Goal: Obtain resource: Download file/media

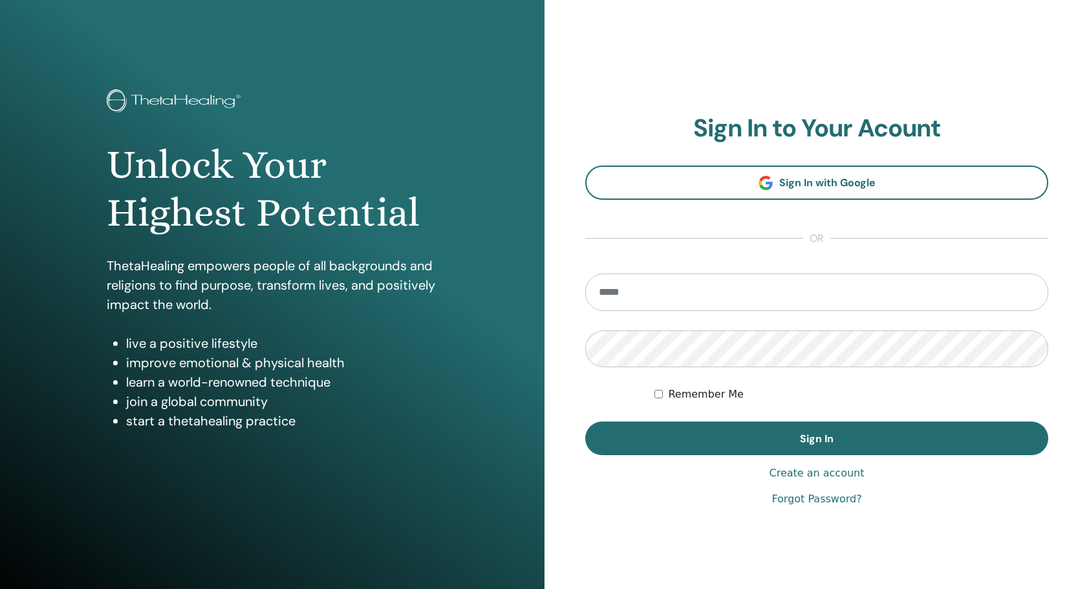
click at [783, 294] on input "email" at bounding box center [816, 293] width 463 height 38
type input "**********"
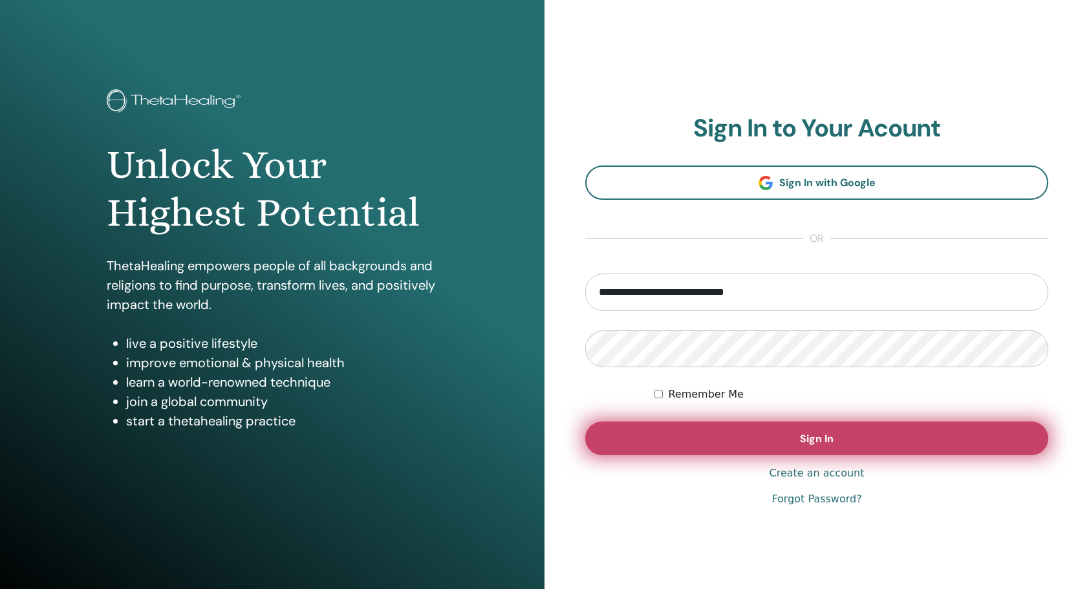
click at [806, 432] on span "Sign In" at bounding box center [817, 439] width 34 height 14
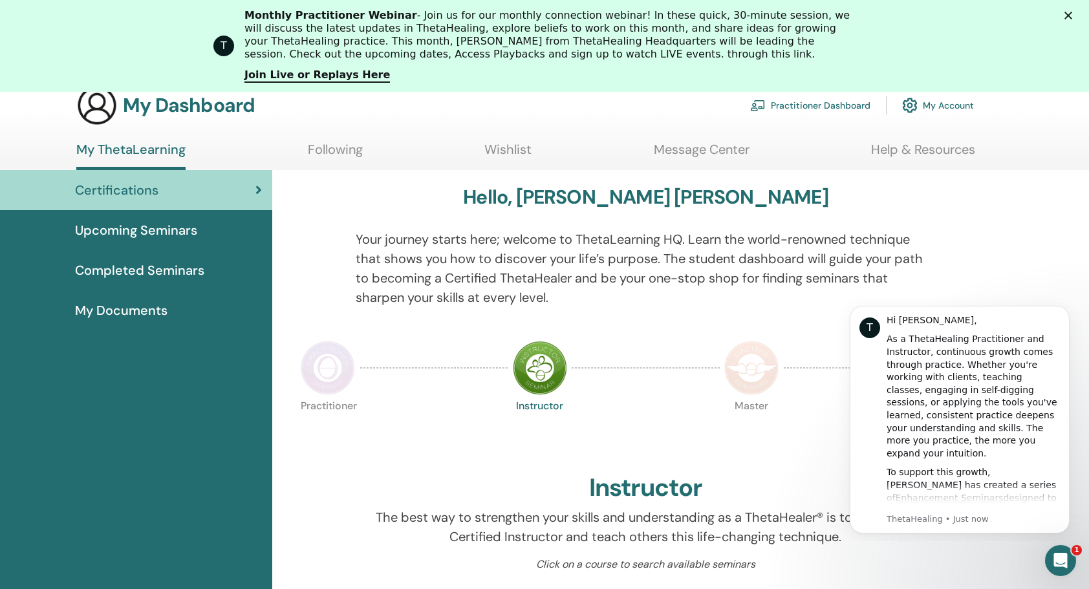
scroll to position [65, 0]
click at [1063, 311] on icon "Dismiss notification" at bounding box center [1066, 309] width 7 height 7
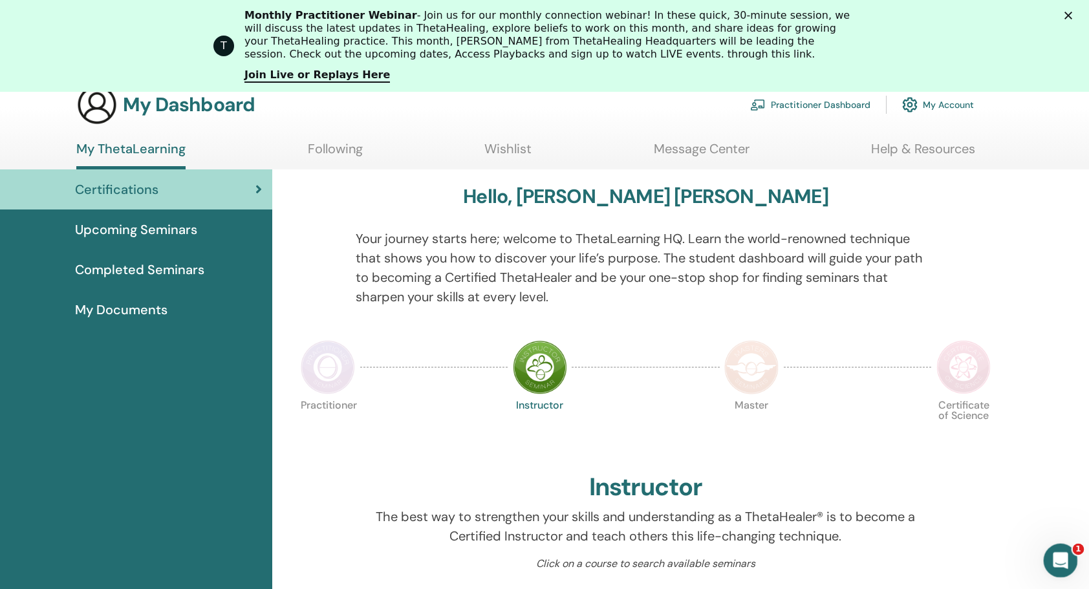
click at [1057, 569] on div "Open Intercom Messenger" at bounding box center [1059, 559] width 43 height 43
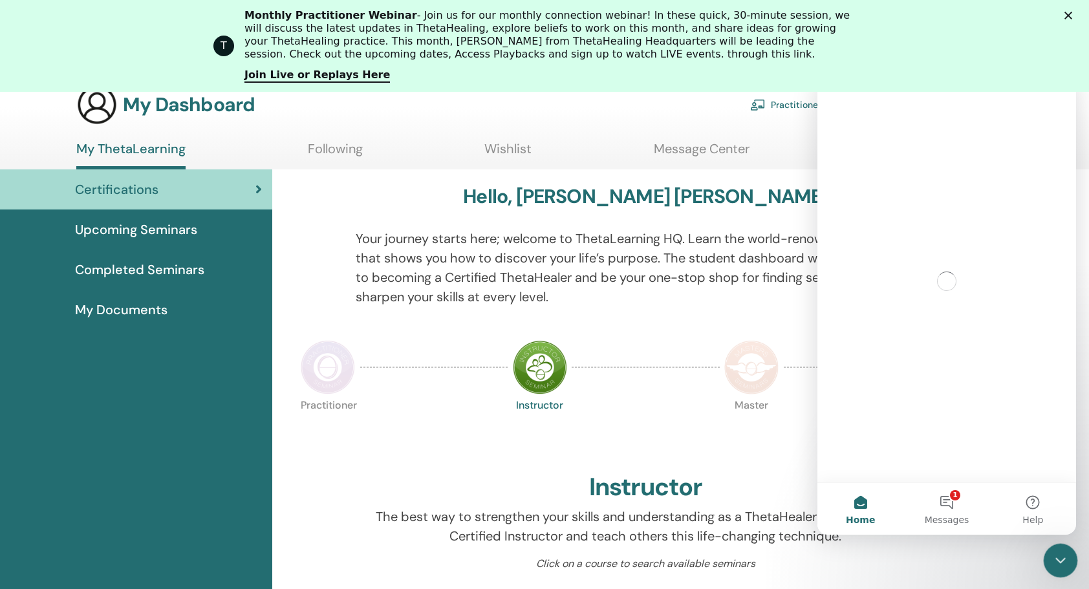
scroll to position [0, 0]
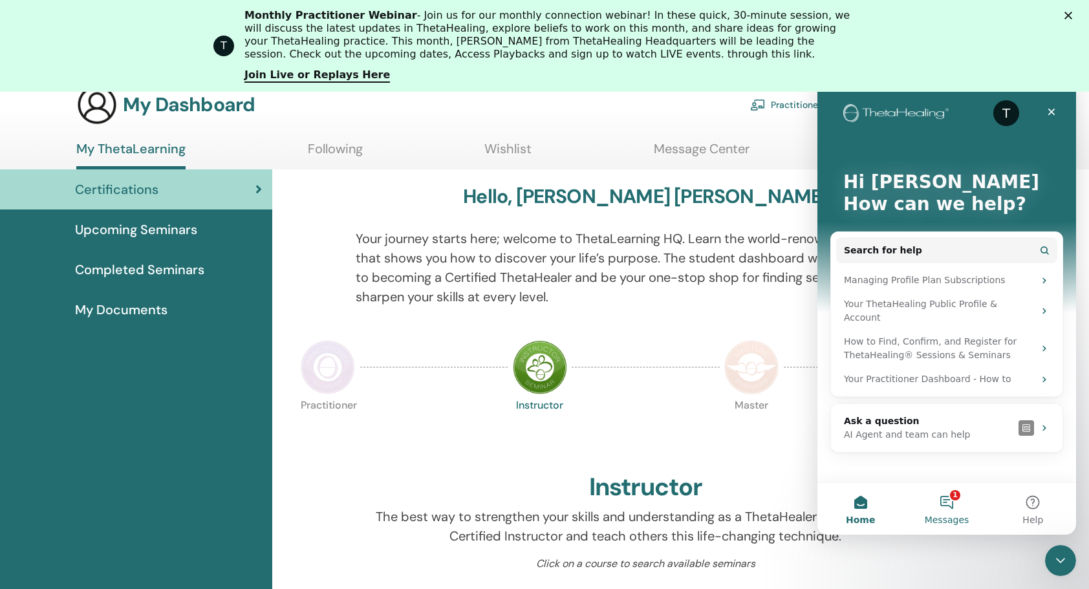
click at [944, 499] on button "1 Messages" at bounding box center [947, 509] width 86 height 52
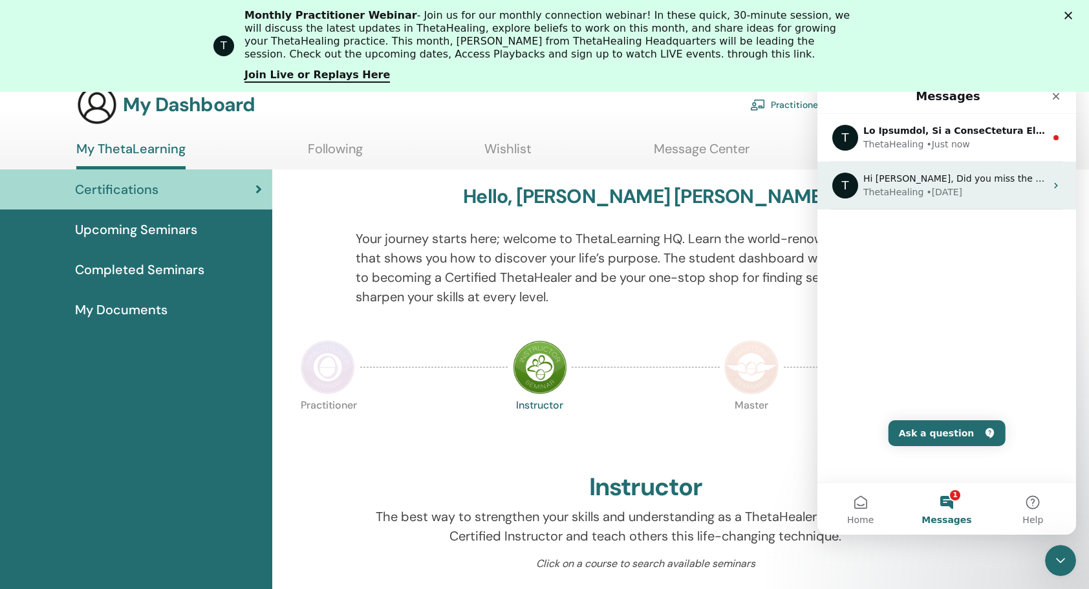
click at [931, 191] on div "• [DATE]" at bounding box center [944, 193] width 36 height 14
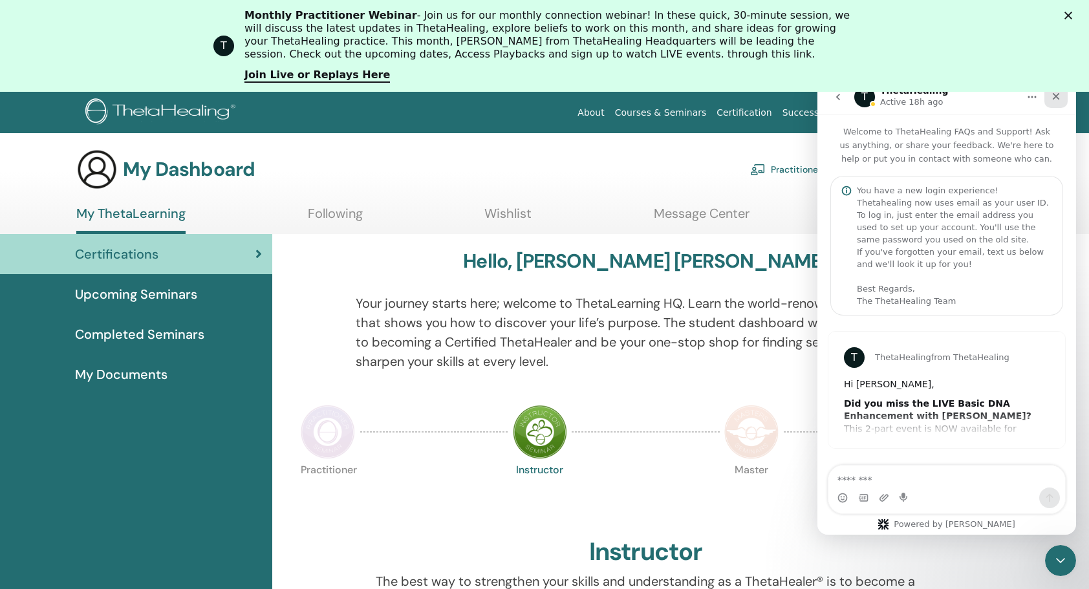
click at [1059, 96] on icon "Close" at bounding box center [1056, 96] width 10 height 10
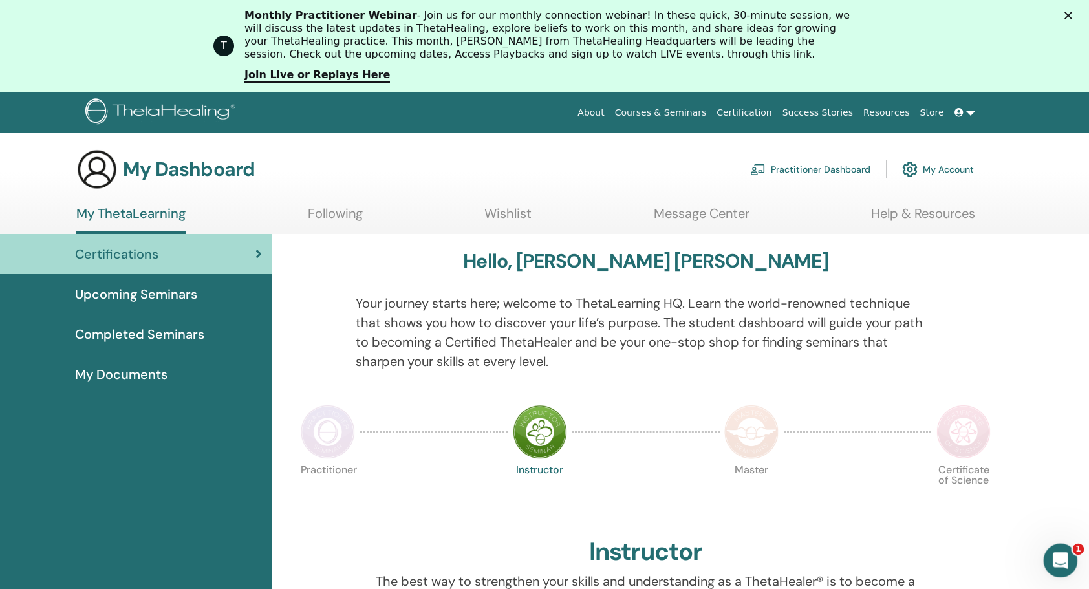
click at [1056, 554] on icon "Open Intercom Messenger" at bounding box center [1059, 559] width 21 height 21
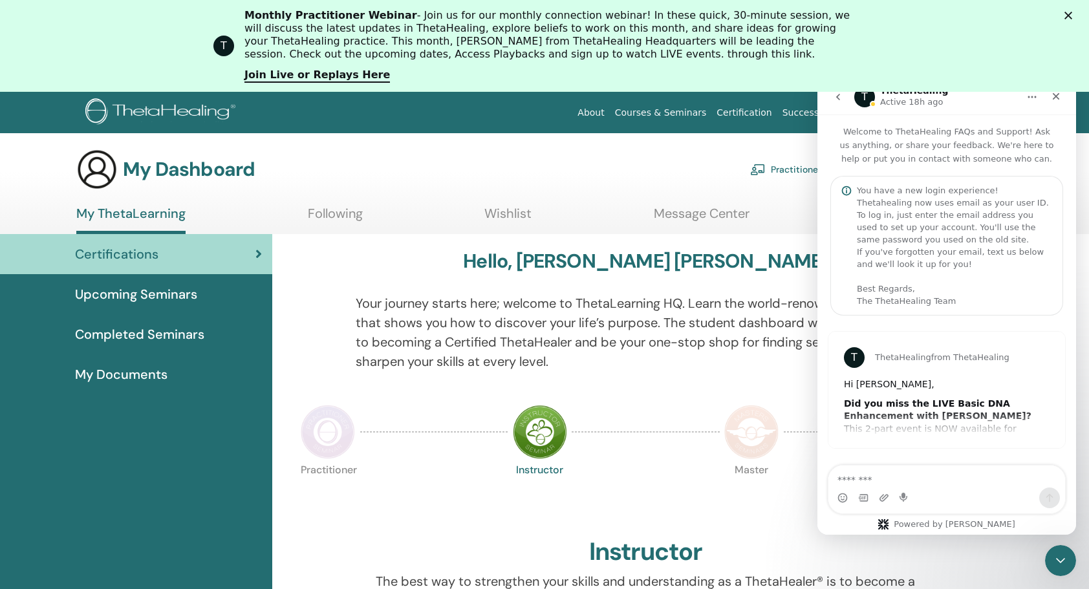
click at [840, 100] on icon "go back" at bounding box center [838, 97] width 4 height 6
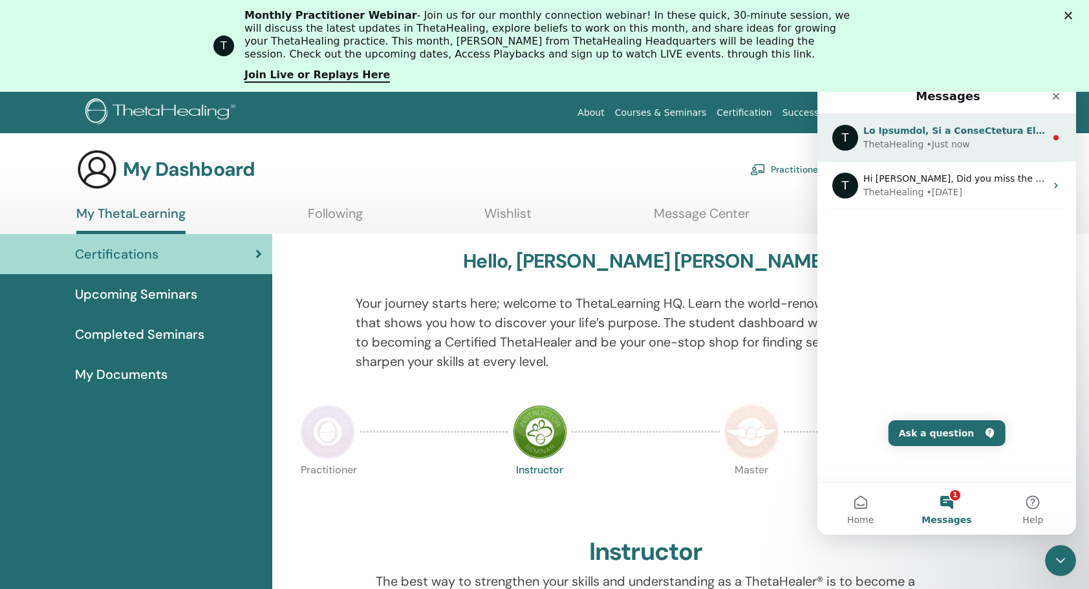
click at [960, 143] on div "ThetaHealing • Just now" at bounding box center [955, 145] width 182 height 14
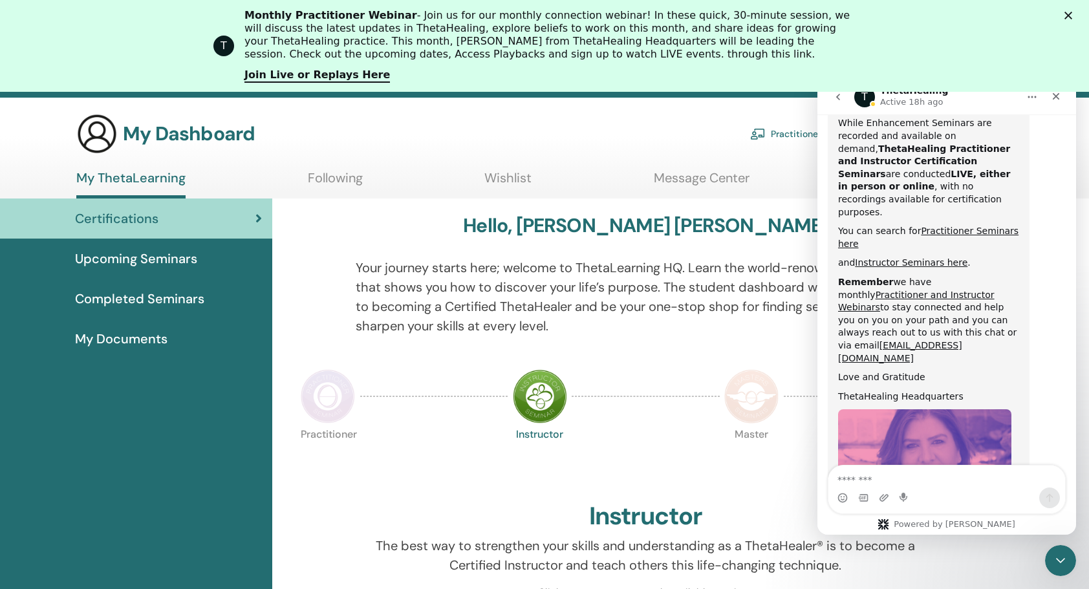
scroll to position [192, 0]
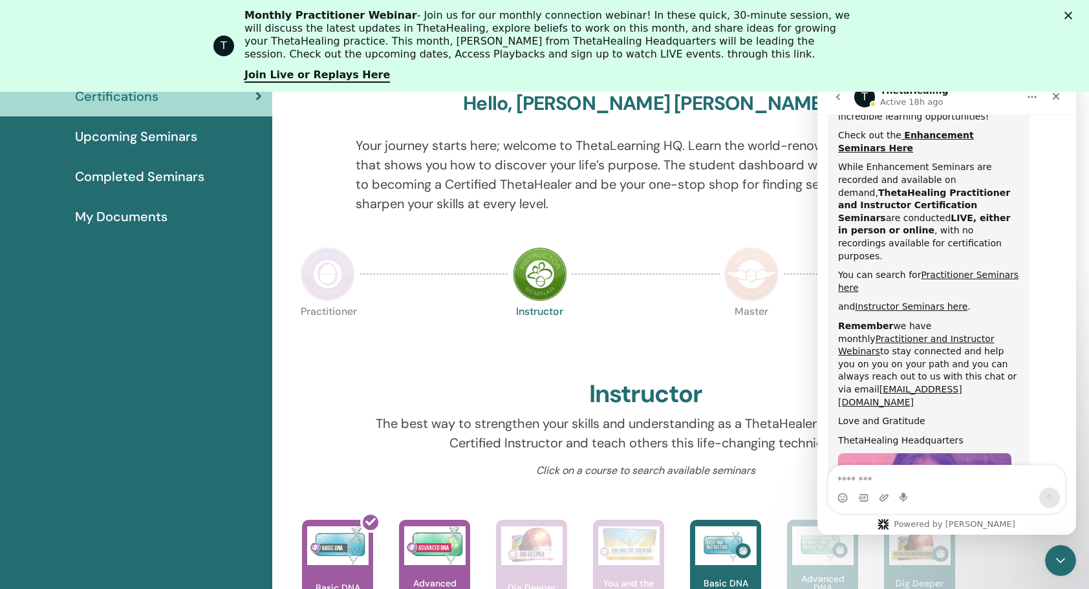
scroll to position [453, 0]
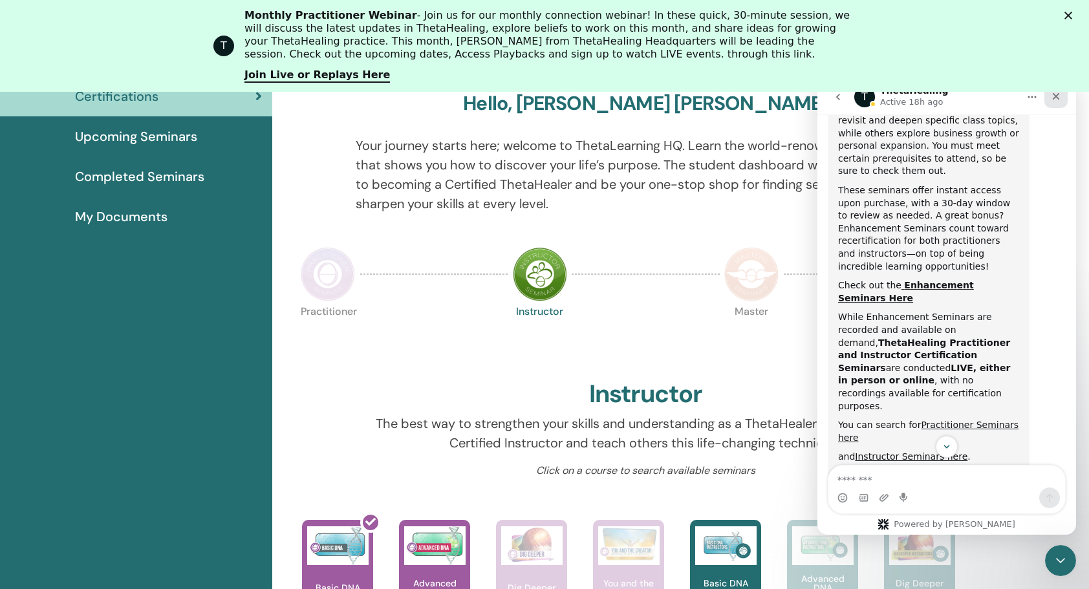
click at [1060, 100] on icon "Close" at bounding box center [1056, 96] width 10 height 10
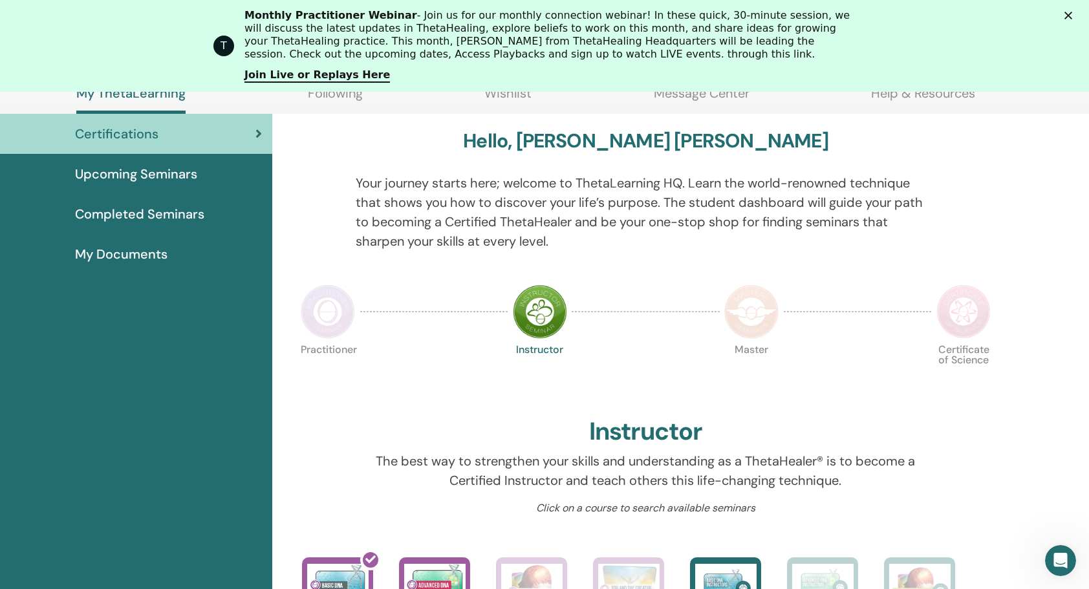
scroll to position [0, 0]
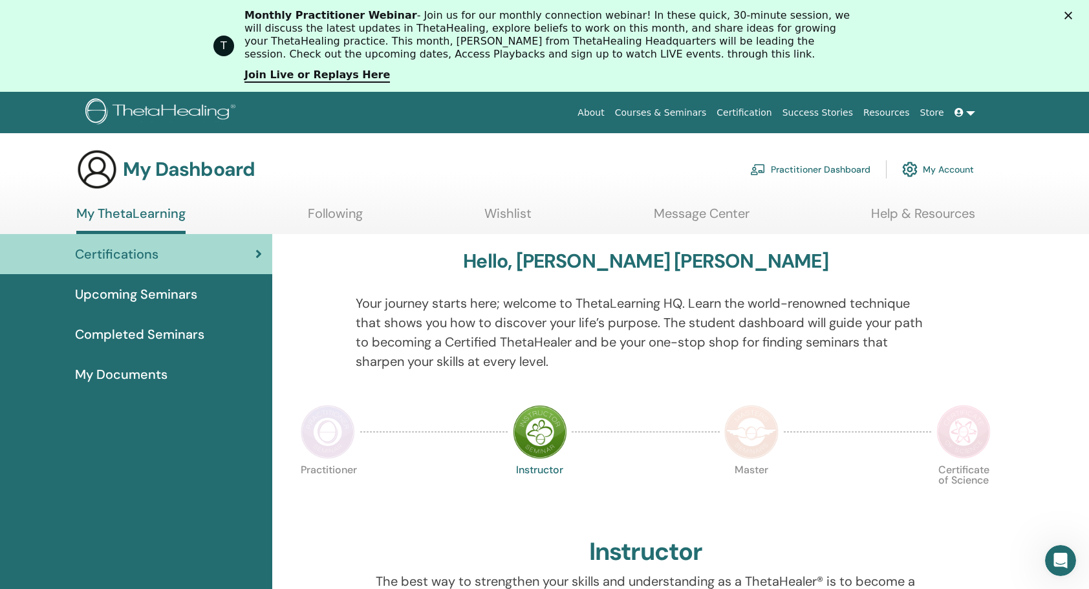
click at [153, 327] on span "Completed Seminars" at bounding box center [139, 334] width 129 height 19
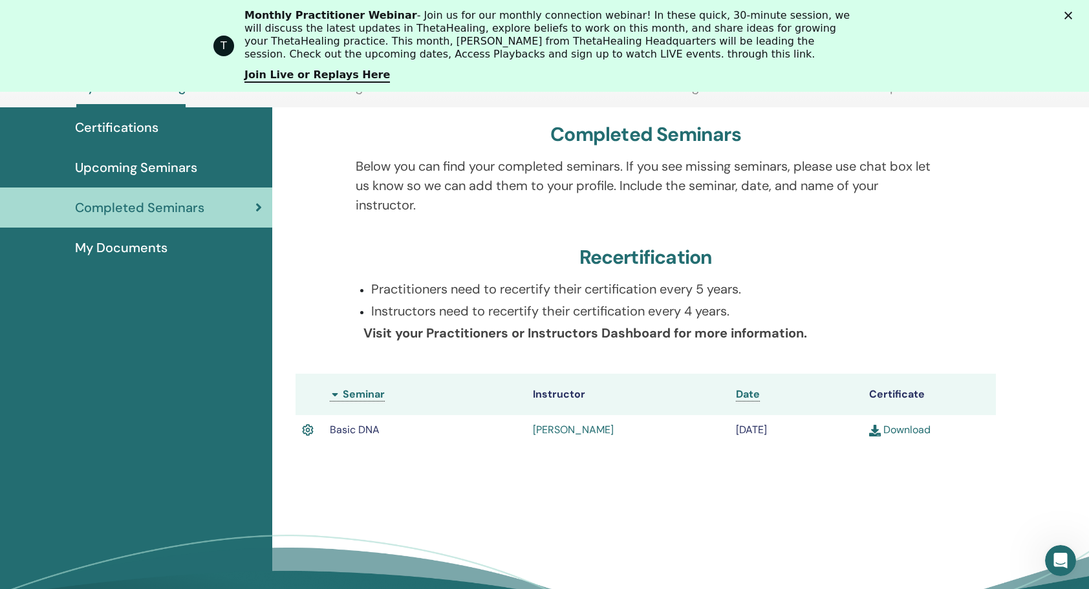
scroll to position [163, 0]
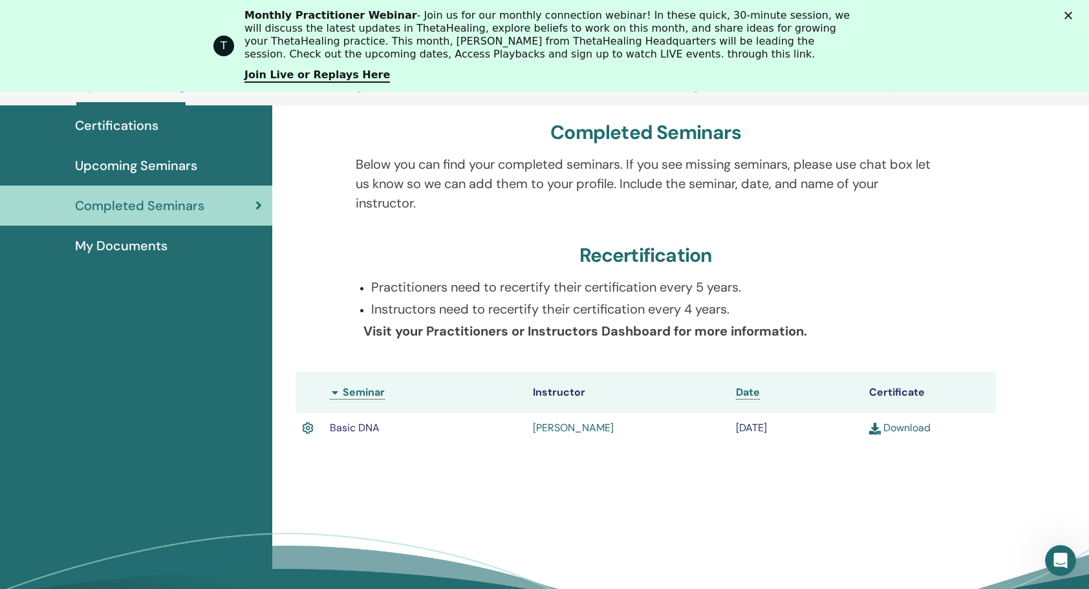
click at [893, 426] on link "Download" at bounding box center [899, 428] width 61 height 14
click at [114, 243] on span "My Documents" at bounding box center [121, 245] width 93 height 19
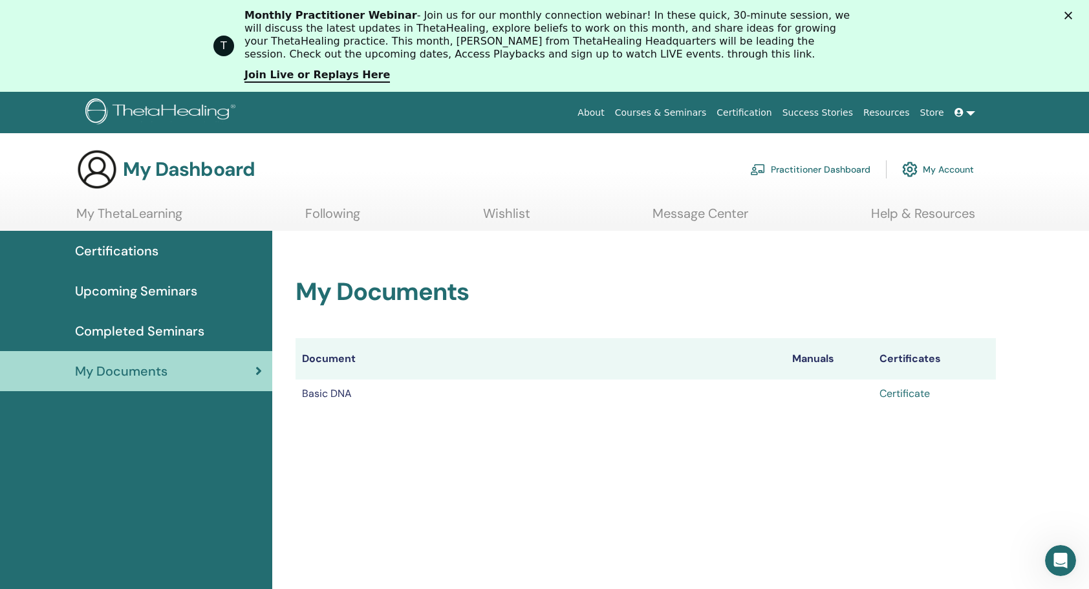
click at [915, 395] on link "Certificate" at bounding box center [905, 394] width 50 height 14
